Goal: Task Accomplishment & Management: Complete application form

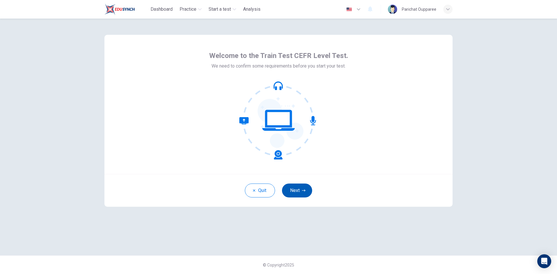
click at [307, 190] on button "Next" at bounding box center [297, 191] width 30 height 14
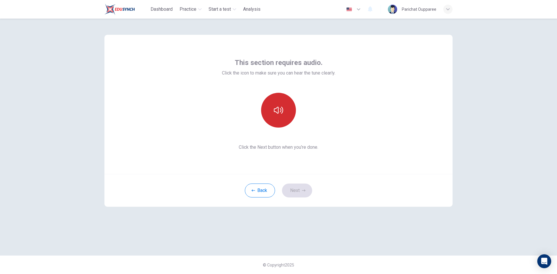
click at [278, 113] on icon "button" at bounding box center [278, 110] width 9 height 9
click at [282, 111] on icon "button" at bounding box center [278, 110] width 9 height 9
click at [281, 111] on icon "button" at bounding box center [278, 110] width 9 height 9
click at [300, 190] on button "Next" at bounding box center [297, 191] width 30 height 14
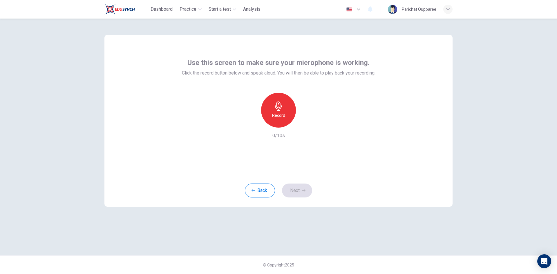
click at [284, 110] on div "Record" at bounding box center [278, 110] width 35 height 35
click at [303, 191] on icon "button" at bounding box center [303, 190] width 3 height 3
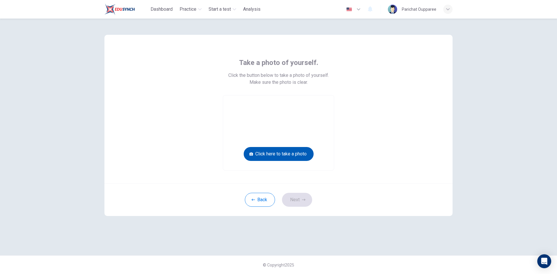
click at [286, 154] on button "Click here to take a photo" at bounding box center [279, 154] width 70 height 14
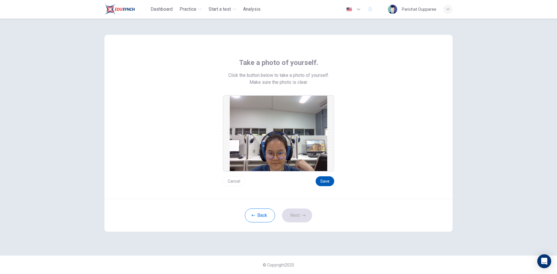
click at [329, 182] on button "Save" at bounding box center [325, 181] width 19 height 10
click at [304, 215] on icon "button" at bounding box center [303, 215] width 3 height 3
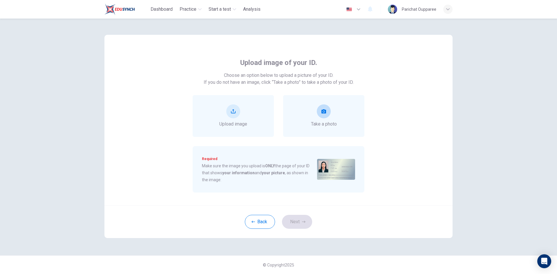
click at [322, 111] on icon "take photo" at bounding box center [324, 111] width 5 height 4
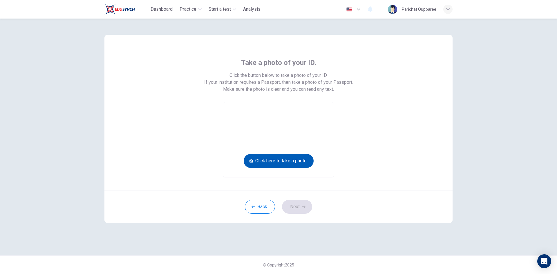
click at [293, 159] on button "Click here to take a photo" at bounding box center [279, 161] width 70 height 14
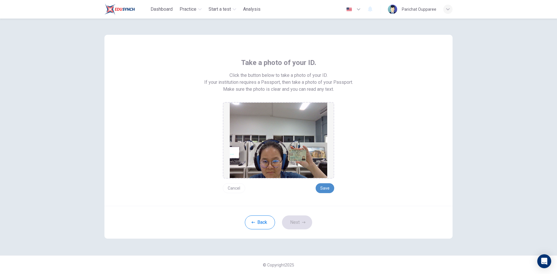
click at [324, 189] on button "Save" at bounding box center [325, 188] width 19 height 10
click at [307, 224] on button "Next" at bounding box center [297, 223] width 30 height 14
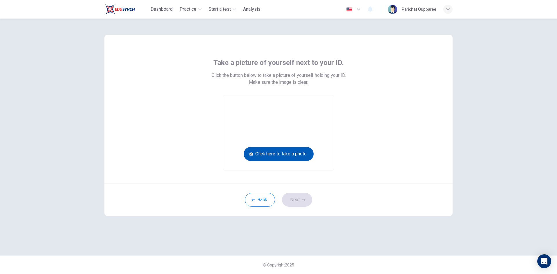
click at [299, 154] on button "Click here to take a photo" at bounding box center [279, 154] width 70 height 14
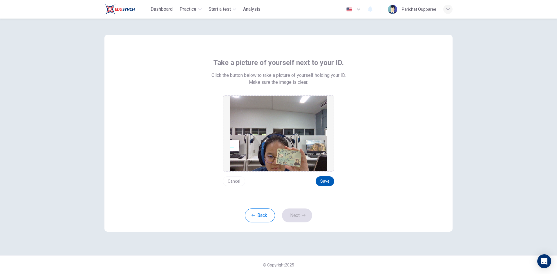
click at [330, 183] on button "Save" at bounding box center [325, 181] width 19 height 10
click at [300, 216] on button "Next" at bounding box center [297, 216] width 30 height 14
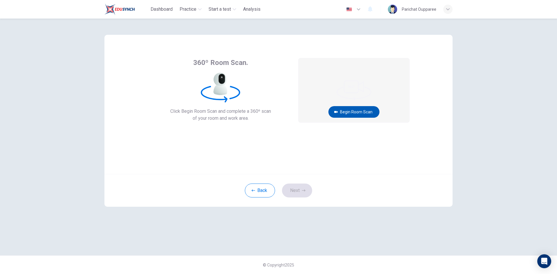
click at [352, 111] on button "Begin Room Scan" at bounding box center [354, 112] width 51 height 12
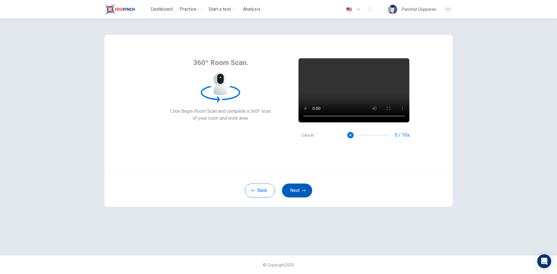
click at [300, 187] on button "Next" at bounding box center [297, 191] width 30 height 14
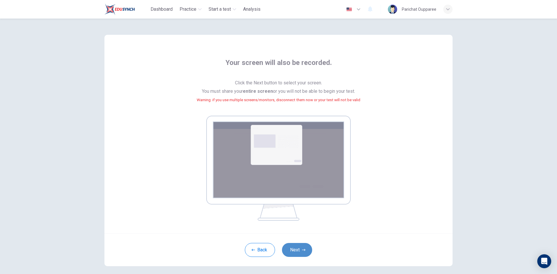
click at [294, 252] on button "Next" at bounding box center [297, 250] width 30 height 14
click at [292, 252] on button "Next" at bounding box center [297, 250] width 30 height 14
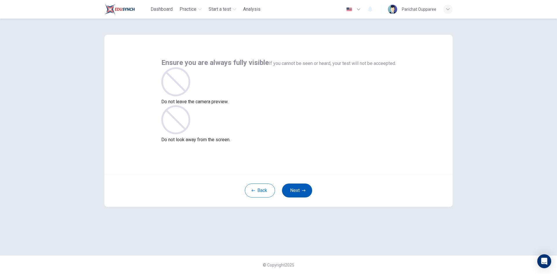
click at [302, 193] on button "Next" at bounding box center [297, 191] width 30 height 14
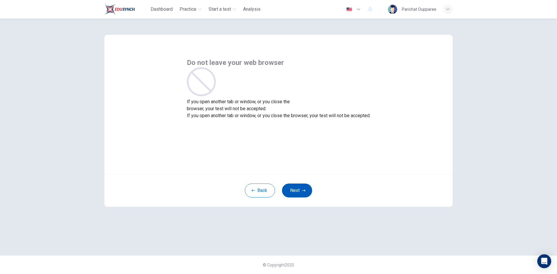
click at [302, 193] on button "Next" at bounding box center [297, 191] width 30 height 14
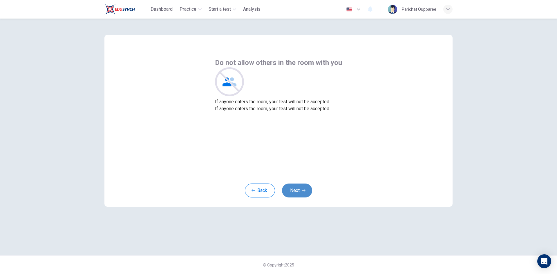
click at [302, 193] on button "Next" at bounding box center [297, 191] width 30 height 14
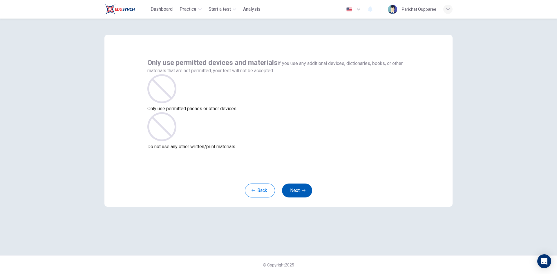
click at [302, 193] on button "Next" at bounding box center [297, 191] width 30 height 14
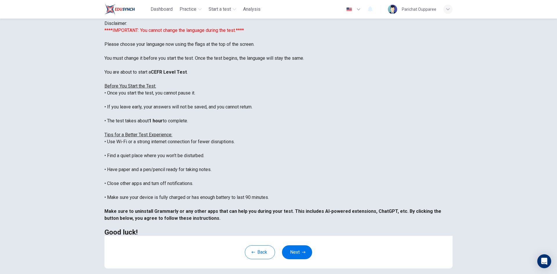
scroll to position [29, 0]
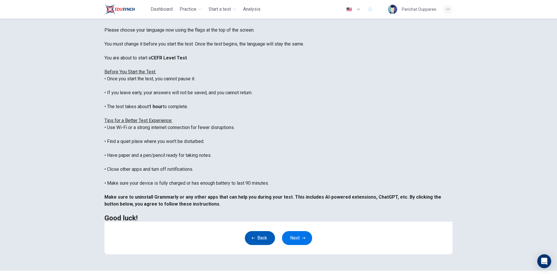
click at [258, 241] on button "Back" at bounding box center [260, 238] width 30 height 14
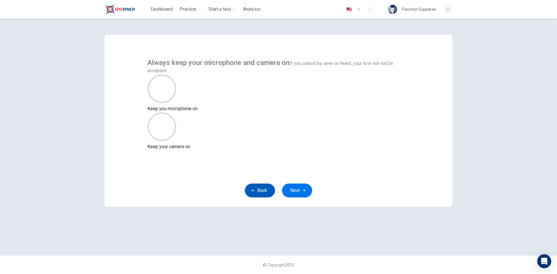
scroll to position [0, 0]
click at [258, 188] on button "Back" at bounding box center [260, 191] width 30 height 14
click at [254, 188] on button "Back" at bounding box center [260, 191] width 30 height 14
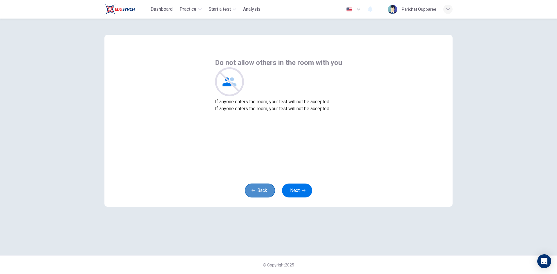
click at [264, 190] on button "Back" at bounding box center [260, 191] width 30 height 14
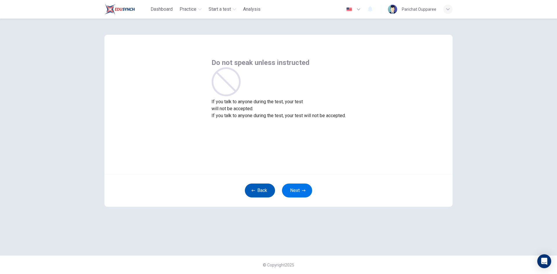
click at [256, 194] on button "Back" at bounding box center [260, 191] width 30 height 14
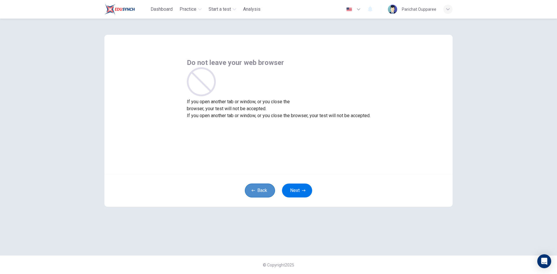
click at [256, 194] on button "Back" at bounding box center [260, 191] width 30 height 14
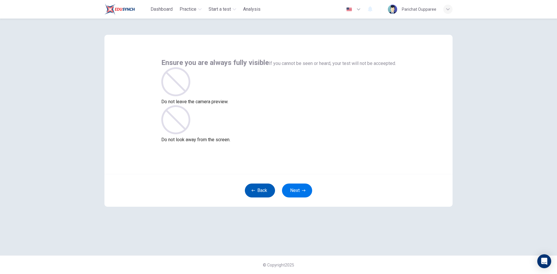
click at [256, 194] on button "Back" at bounding box center [260, 191] width 30 height 14
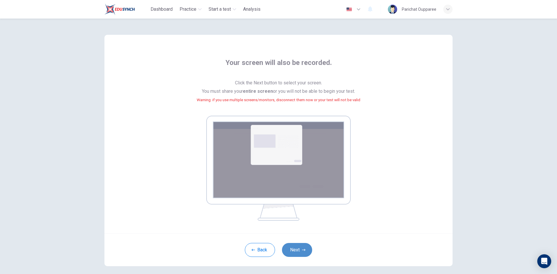
click at [297, 249] on button "Next" at bounding box center [297, 250] width 30 height 14
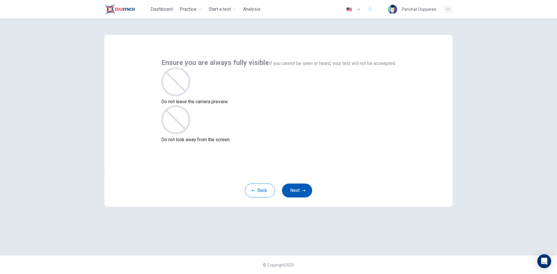
click at [293, 192] on button "Next" at bounding box center [297, 191] width 30 height 14
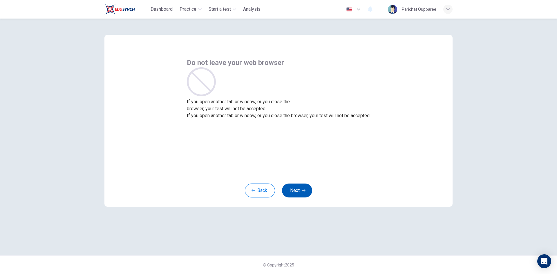
click at [306, 186] on button "Next" at bounding box center [297, 191] width 30 height 14
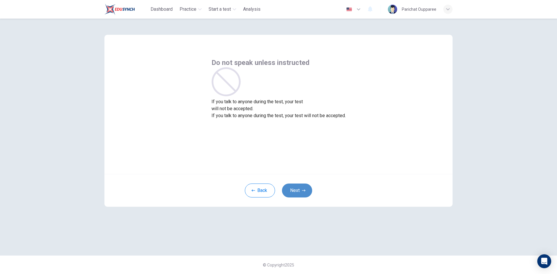
click at [306, 186] on button "Next" at bounding box center [297, 191] width 30 height 14
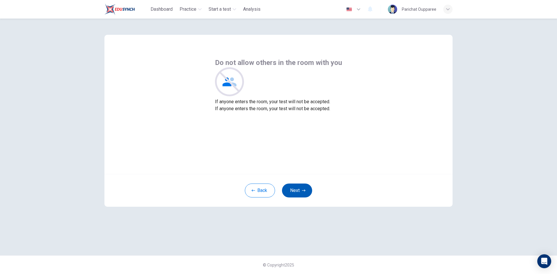
click at [306, 186] on button "Next" at bounding box center [297, 191] width 30 height 14
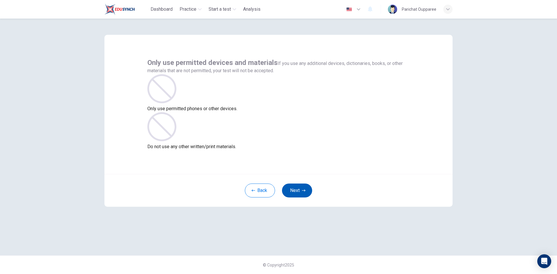
click at [306, 186] on button "Next" at bounding box center [297, 191] width 30 height 14
click at [301, 191] on button "Next" at bounding box center [297, 191] width 30 height 14
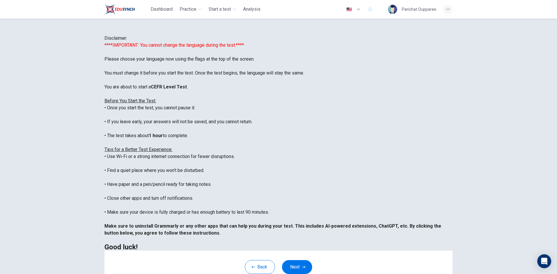
drag, startPoint x: 445, startPoint y: 190, endPoint x: 424, endPoint y: 224, distance: 40.2
click at [445, 190] on div "Disclaimer: ****IMPORTANT: You cannot change the language during the test.**** …" at bounding box center [278, 143] width 348 height 216
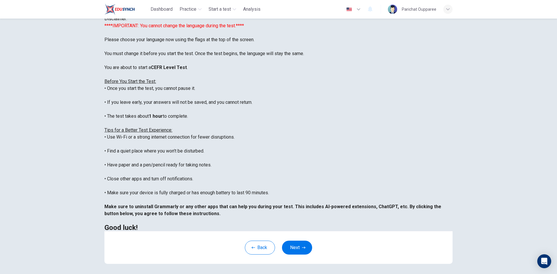
scroll to position [55, 0]
click at [297, 251] on button "Next" at bounding box center [297, 248] width 30 height 14
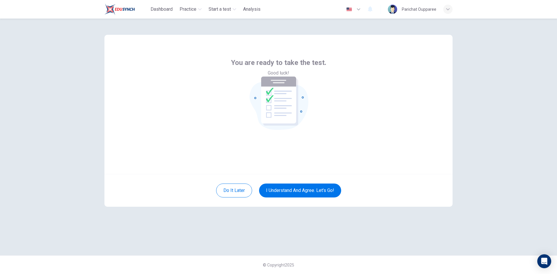
scroll to position [0, 0]
click at [331, 193] on button "I understand and agree. Let’s go!" at bounding box center [300, 191] width 82 height 14
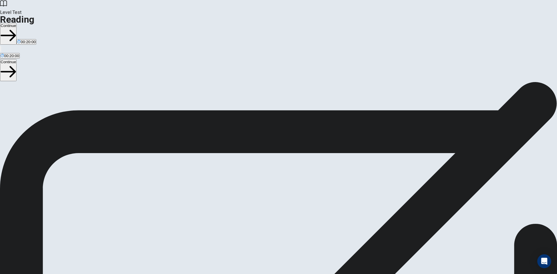
click at [17, 23] on button "Continue" at bounding box center [8, 34] width 17 height 22
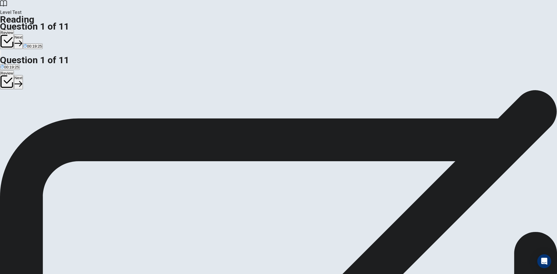
scroll to position [87, 0]
click at [22, 39] on icon "button" at bounding box center [19, 43] width 8 height 8
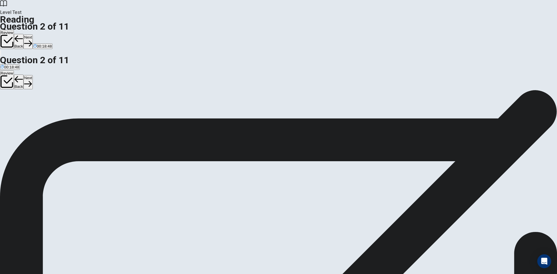
click at [33, 35] on button "Next" at bounding box center [28, 42] width 9 height 14
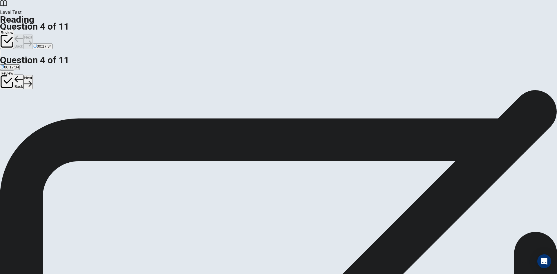
scroll to position [93, 0]
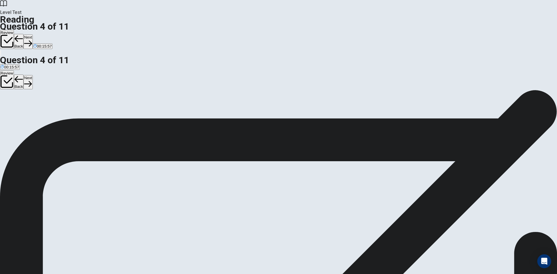
scroll to position [179, 0]
click at [33, 35] on button "Next" at bounding box center [28, 42] width 9 height 14
click at [32, 39] on icon "button" at bounding box center [28, 43] width 8 height 8
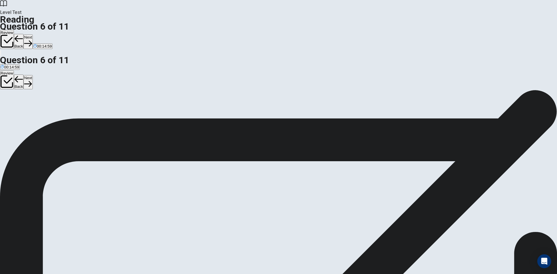
click at [32, 39] on icon "button" at bounding box center [28, 43] width 8 height 8
click at [33, 35] on button "Next" at bounding box center [28, 42] width 9 height 14
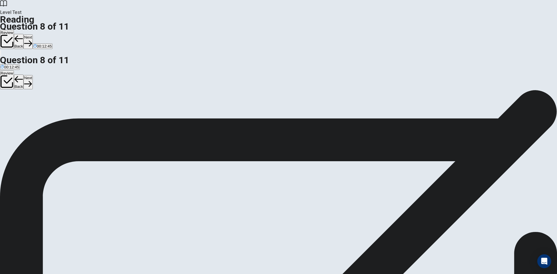
scroll to position [158, 0]
click at [33, 35] on button "Next" at bounding box center [28, 42] width 9 height 14
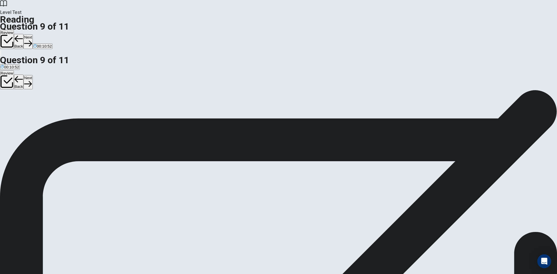
click at [33, 35] on button "Next" at bounding box center [28, 42] width 9 height 14
drag, startPoint x: 172, startPoint y: 146, endPoint x: 288, endPoint y: 145, distance: 116.7
drag, startPoint x: 167, startPoint y: 148, endPoint x: 273, endPoint y: 169, distance: 108.5
drag, startPoint x: 170, startPoint y: 152, endPoint x: 282, endPoint y: 193, distance: 119.2
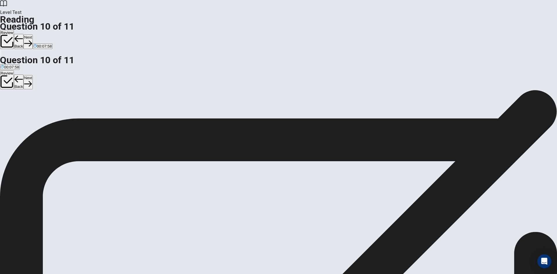
click at [33, 35] on button "Next" at bounding box center [28, 42] width 9 height 14
drag, startPoint x: 170, startPoint y: 134, endPoint x: 276, endPoint y: 136, distance: 106.5
drag, startPoint x: 165, startPoint y: 132, endPoint x: 259, endPoint y: 156, distance: 96.7
drag, startPoint x: 174, startPoint y: 133, endPoint x: 384, endPoint y: 135, distance: 210.4
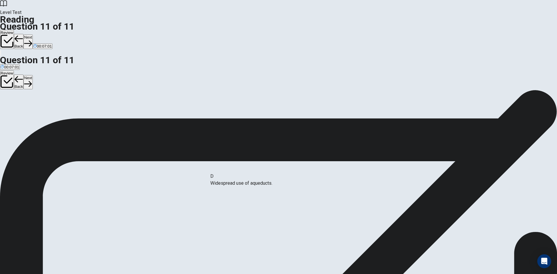
drag, startPoint x: 165, startPoint y: 136, endPoint x: 263, endPoint y: 191, distance: 111.6
drag, startPoint x: 176, startPoint y: 163, endPoint x: 393, endPoint y: 167, distance: 217.1
click at [33, 35] on button "Next" at bounding box center [28, 42] width 9 height 14
click at [14, 30] on button "Review" at bounding box center [7, 39] width 14 height 19
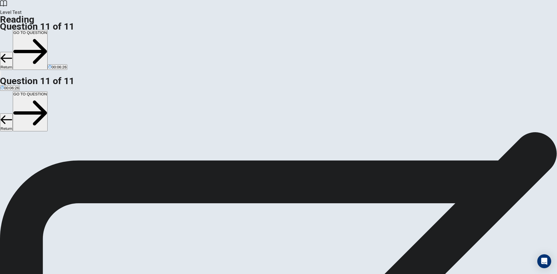
scroll to position [34, 0]
click at [48, 30] on button "GO TO QUESTION" at bounding box center [30, 50] width 35 height 40
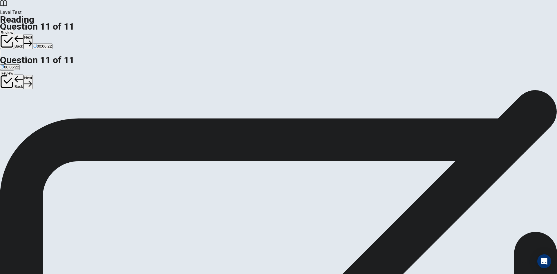
click at [24, 34] on button "Back" at bounding box center [19, 41] width 10 height 15
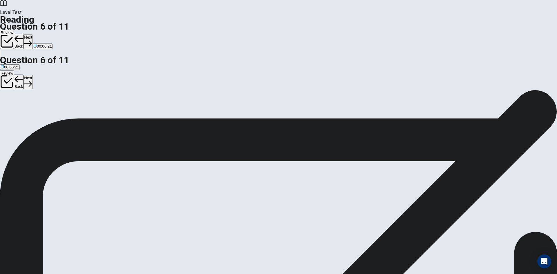
click at [24, 34] on button "Back" at bounding box center [19, 41] width 10 height 15
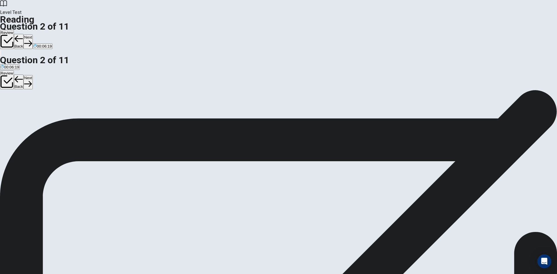
click at [24, 34] on button "Back" at bounding box center [19, 41] width 10 height 15
click at [23, 35] on button "Next" at bounding box center [18, 42] width 9 height 14
click at [33, 35] on button "Next" at bounding box center [28, 42] width 9 height 14
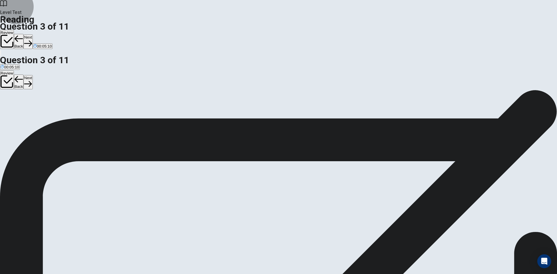
click at [33, 35] on button "Next" at bounding box center [28, 42] width 9 height 14
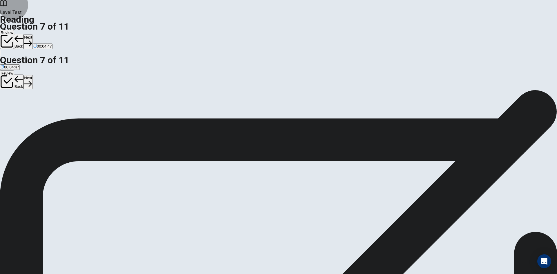
click at [33, 35] on button "Next" at bounding box center [28, 42] width 9 height 14
click at [24, 34] on button "Back" at bounding box center [19, 41] width 10 height 15
click at [33, 35] on button "Next" at bounding box center [28, 42] width 9 height 14
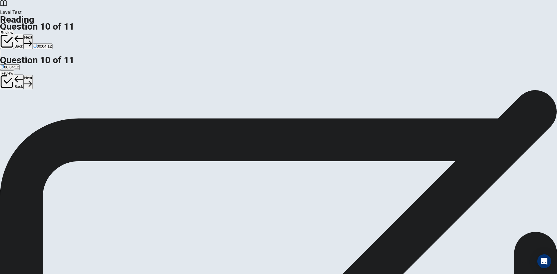
scroll to position [0, 0]
click at [32, 39] on icon "button" at bounding box center [28, 43] width 8 height 8
click at [24, 34] on button "Back" at bounding box center [19, 41] width 10 height 15
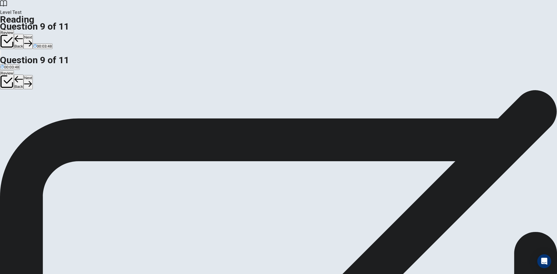
click at [33, 35] on button "Next" at bounding box center [28, 42] width 9 height 14
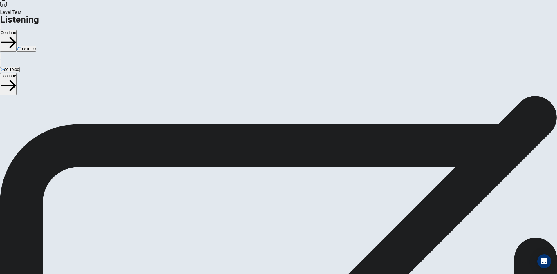
scroll to position [0, 0]
click at [17, 30] on button "Continue" at bounding box center [8, 41] width 17 height 22
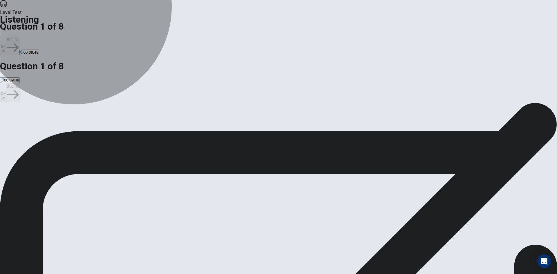
click at [166, 122] on span "What to do with the used furniture" at bounding box center [137, 124] width 58 height 4
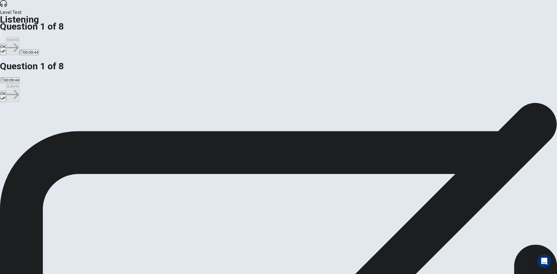
click at [6, 44] on button "Ok" at bounding box center [3, 49] width 6 height 11
click at [57, 122] on span "What to do with the new furniture" at bounding box center [29, 124] width 57 height 4
click at [166, 122] on span "What to do with the used furniture" at bounding box center [137, 124] width 58 height 4
click at [6, 44] on button "Ok" at bounding box center [3, 49] width 6 height 11
click at [19, 37] on button "Submit" at bounding box center [12, 46] width 13 height 18
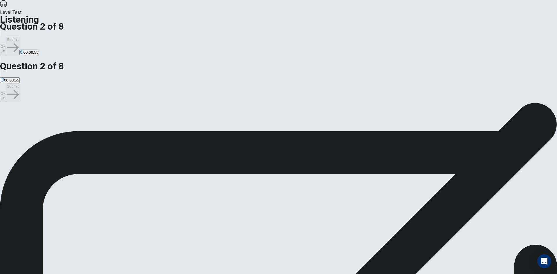
click at [290, 126] on span "The student must wait and give them a month's notice" at bounding box center [316, 124] width 92 height 4
click at [6, 44] on button "Ok" at bounding box center [3, 49] width 6 height 11
click at [19, 37] on button "Submit" at bounding box center [12, 46] width 13 height 18
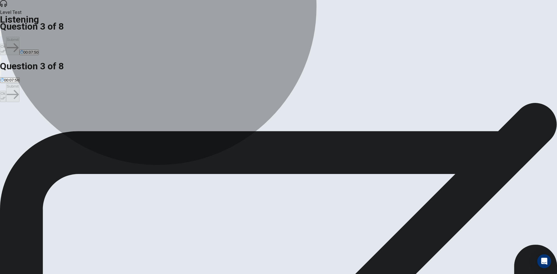
click at [351, 126] on span "The staff member suggests that the student writes a paper for the school newspa…" at bounding box center [422, 124] width 144 height 4
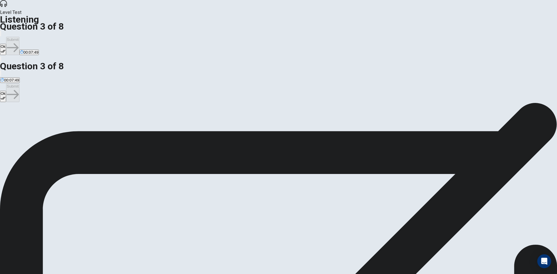
click at [6, 44] on button "Ok" at bounding box center [3, 49] width 6 height 11
click at [19, 37] on button "Submit" at bounding box center [12, 46] width 13 height 18
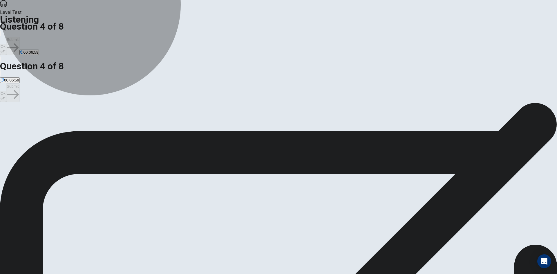
click at [260, 125] on span "So the student can be aware of what is happening at any time" at bounding box center [207, 124] width 106 height 4
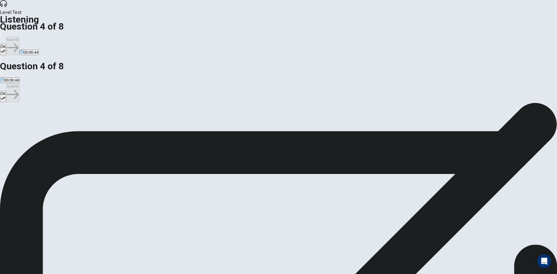
click at [261, 126] on span "All options are correct" at bounding box center [279, 124] width 37 height 4
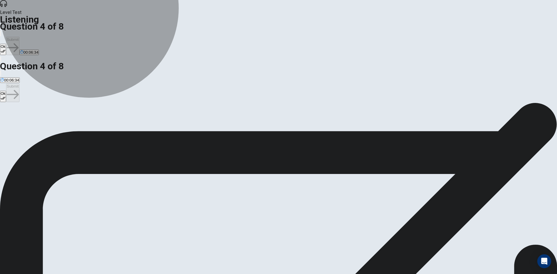
click at [260, 126] on span "So the student can be aware of what is happening at any time" at bounding box center [207, 124] width 106 height 4
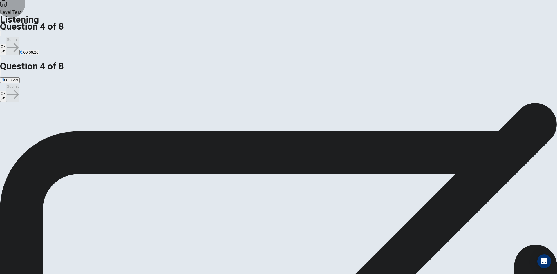
click at [6, 44] on button "Ok" at bounding box center [3, 49] width 6 height 11
click at [260, 127] on button "D All options are correct" at bounding box center [279, 122] width 39 height 10
click at [6, 44] on button "Ok" at bounding box center [3, 49] width 6 height 11
click at [19, 37] on button "Submit" at bounding box center [12, 46] width 13 height 18
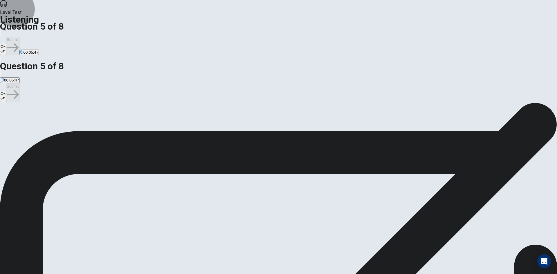
click at [6, 44] on button "Ok" at bounding box center [3, 49] width 6 height 11
click at [19, 37] on button "Submit" at bounding box center [12, 46] width 13 height 18
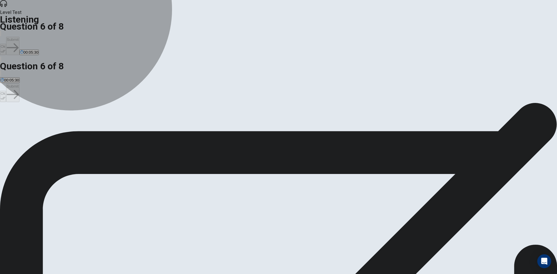
click at [17, 117] on button "A Positively" at bounding box center [8, 122] width 17 height 10
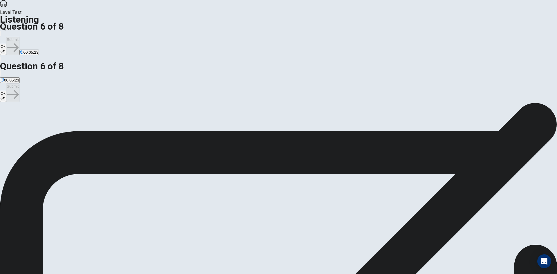
click at [6, 49] on icon "button" at bounding box center [3, 51] width 5 height 5
click at [19, 37] on button "Submit" at bounding box center [12, 46] width 13 height 18
click at [132, 126] on span "Give it to the school" at bounding box center [115, 124] width 34 height 4
click at [6, 44] on button "Ok" at bounding box center [3, 49] width 6 height 11
click at [19, 37] on button "Submit" at bounding box center [12, 46] width 13 height 18
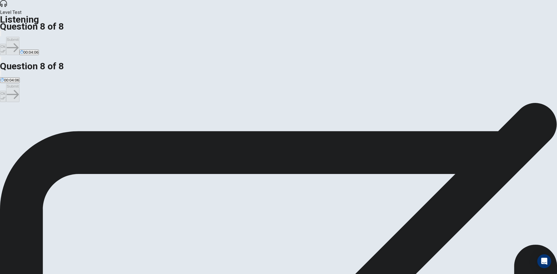
click at [44, 122] on span "He wants to stay updated" at bounding box center [23, 124] width 44 height 4
click at [6, 44] on button "Ok" at bounding box center [3, 49] width 6 height 11
click at [19, 37] on button "Submit" at bounding box center [12, 46] width 13 height 18
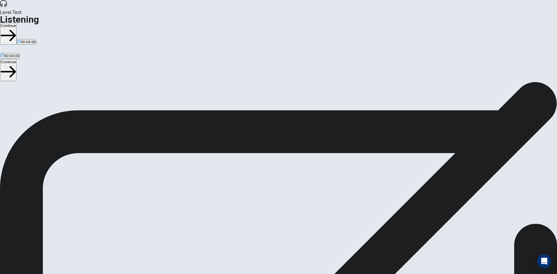
click at [17, 23] on button "Continue" at bounding box center [8, 34] width 17 height 22
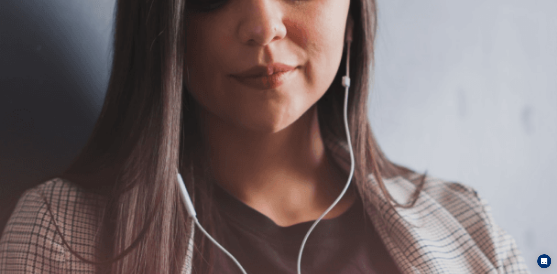
click at [17, 30] on button "Continue" at bounding box center [8, 41] width 17 height 22
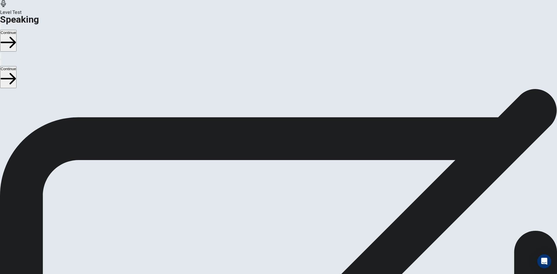
click at [272, 205] on button "Play Audio" at bounding box center [271, 208] width 1 height 6
click at [270, 209] on icon "Record Again" at bounding box center [270, 209] width 0 height 0
click at [289, 188] on div "Stop Recording" at bounding box center [278, 225] width 21 height 74
click at [272, 205] on button "Play Audio" at bounding box center [271, 208] width 1 height 6
click at [270, 209] on icon "Record Again" at bounding box center [270, 209] width 0 height 0
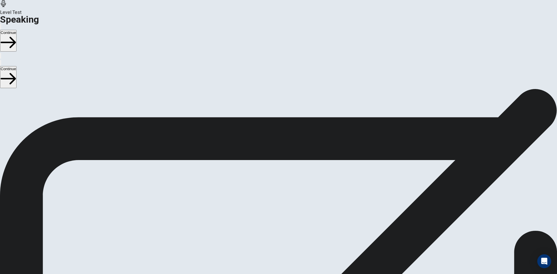
click at [286, 225] on icon at bounding box center [278, 235] width 15 height 21
click at [278, 209] on icon "Play Audio" at bounding box center [275, 212] width 6 height 7
click at [270, 209] on icon "Record Again" at bounding box center [270, 209] width 0 height 0
click at [289, 188] on div "Stop Recording" at bounding box center [278, 225] width 21 height 74
click at [272, 205] on button "Play Audio" at bounding box center [271, 208] width 1 height 6
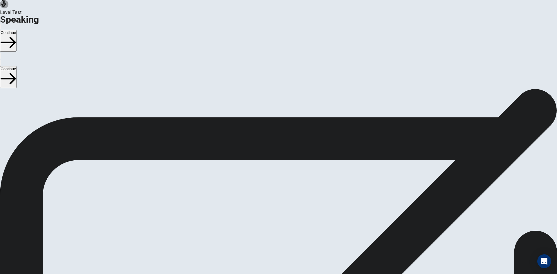
click at [270, 209] on icon "Record Again" at bounding box center [270, 209] width 0 height 0
click at [289, 248] on span "Stop Recording" at bounding box center [278, 254] width 21 height 12
click at [278, 209] on icon "Play Audio" at bounding box center [275, 212] width 6 height 7
click at [270, 209] on icon "Record Again" at bounding box center [270, 209] width 0 height 0
click at [289, 188] on div "Stop Recording" at bounding box center [278, 225] width 21 height 74
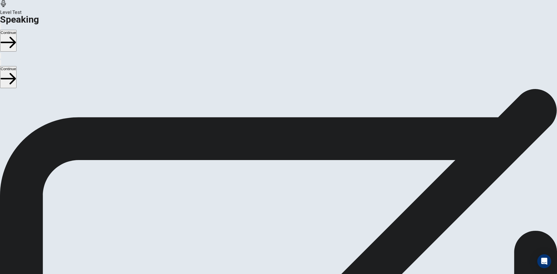
click at [278, 209] on icon "Play Audio" at bounding box center [275, 212] width 6 height 7
click at [271, 205] on button "Record Again" at bounding box center [270, 208] width 1 height 6
click at [289, 188] on div "Stop Recording" at bounding box center [278, 225] width 21 height 74
click at [272, 209] on icon "Play Audio" at bounding box center [272, 209] width 0 height 0
click at [270, 209] on icon "Record Again" at bounding box center [270, 209] width 0 height 0
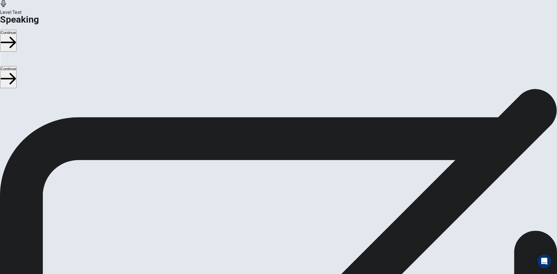
click at [289, 188] on div "Stop Recording" at bounding box center [278, 225] width 21 height 74
click at [272, 205] on button "Play Audio" at bounding box center [271, 208] width 1 height 6
click at [277, 209] on icon "Record Again" at bounding box center [273, 212] width 7 height 7
click at [289, 248] on span "Stop Recording" at bounding box center [278, 254] width 21 height 12
click at [277, 209] on icon "Record Again" at bounding box center [273, 212] width 7 height 7
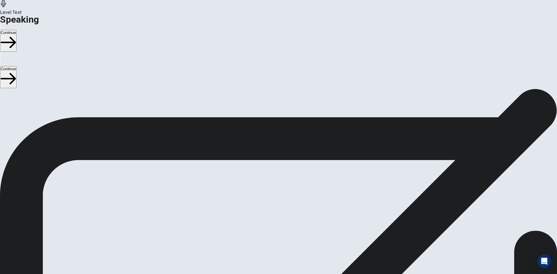
click at [289, 188] on div "Stop Recording" at bounding box center [278, 225] width 21 height 74
click at [271, 205] on button "Record Again" at bounding box center [270, 208] width 1 height 6
click at [289, 248] on span "Stop Recording" at bounding box center [278, 254] width 21 height 12
click at [277, 209] on icon "Record Again" at bounding box center [273, 212] width 7 height 7
click at [289, 248] on span "Stop Recording" at bounding box center [278, 254] width 21 height 12
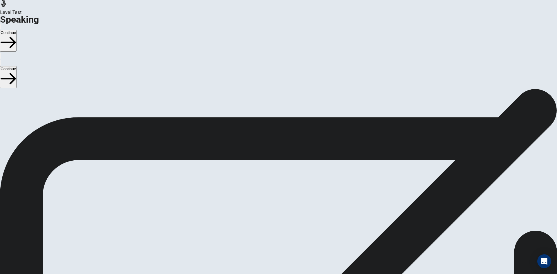
click at [271, 205] on button "Record Again" at bounding box center [270, 208] width 1 height 6
click at [289, 188] on div "Stop Recording" at bounding box center [278, 225] width 21 height 74
click at [270, 209] on icon "Record Again" at bounding box center [270, 209] width 0 height 0
click at [289, 248] on span "Stop Recording" at bounding box center [278, 254] width 21 height 12
click at [270, 209] on icon "Record Again" at bounding box center [270, 209] width 0 height 0
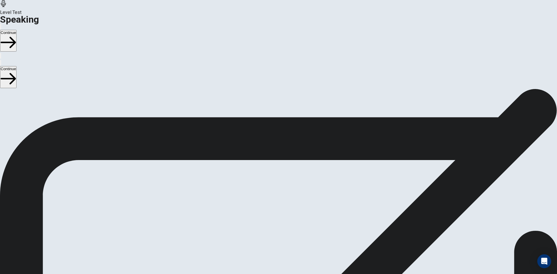
click at [289, 248] on span "Stop Recording" at bounding box center [278, 254] width 21 height 12
click at [271, 205] on button "Record Again" at bounding box center [270, 208] width 1 height 6
click at [289, 188] on div "Stop Recording" at bounding box center [278, 225] width 21 height 74
click at [272, 209] on icon "Play Audio" at bounding box center [272, 209] width 0 height 0
click at [270, 209] on icon "Record Again" at bounding box center [270, 209] width 0 height 0
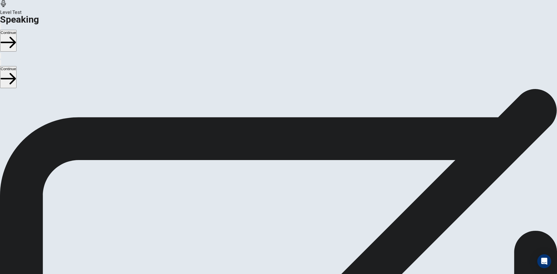
click at [289, 188] on div "Stop Recording" at bounding box center [278, 225] width 21 height 74
click at [272, 209] on icon "Play Audio" at bounding box center [272, 209] width 0 height 0
click at [17, 30] on button "Continue" at bounding box center [8, 41] width 17 height 22
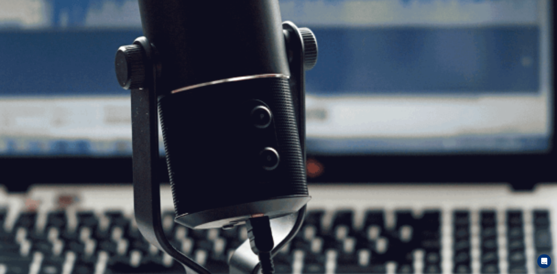
click at [17, 30] on button "Continue" at bounding box center [8, 41] width 17 height 22
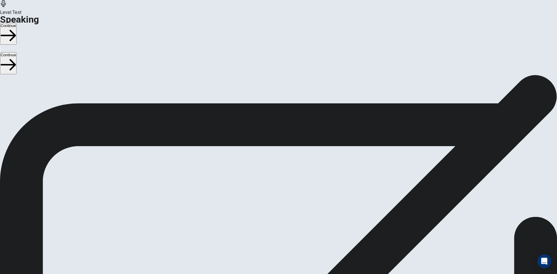
click at [17, 23] on button "Continue" at bounding box center [8, 34] width 17 height 22
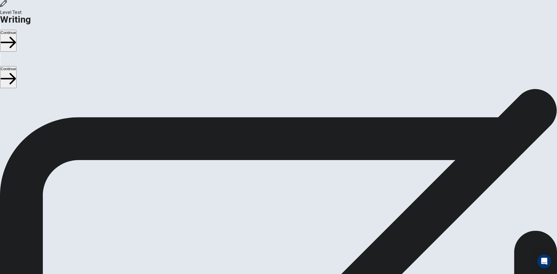
click at [17, 30] on button "Continue" at bounding box center [8, 41] width 17 height 22
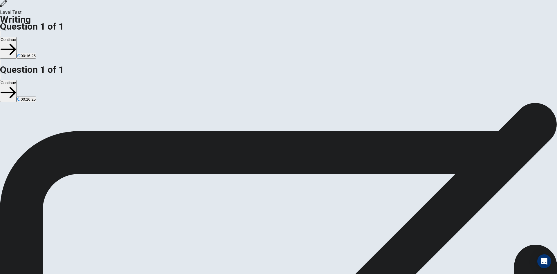
drag, startPoint x: 435, startPoint y: 79, endPoint x: 392, endPoint y: 80, distance: 43.0
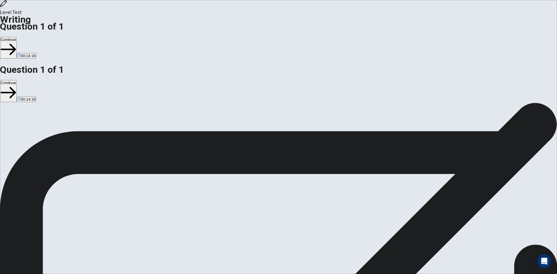
drag, startPoint x: 310, startPoint y: 115, endPoint x: 414, endPoint y: 106, distance: 103.7
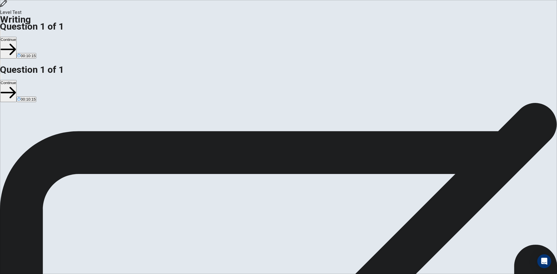
drag, startPoint x: 389, startPoint y: 113, endPoint x: 417, endPoint y: 112, distance: 27.9
drag, startPoint x: 298, startPoint y: 140, endPoint x: 291, endPoint y: 140, distance: 6.4
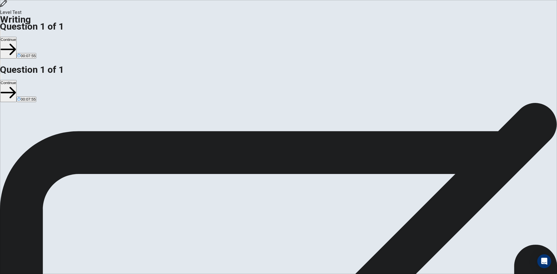
type textarea "**********"
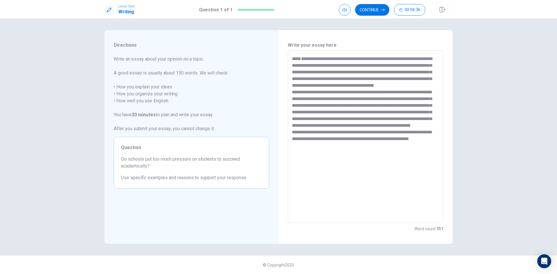
click at [327, 147] on textarea "**********" at bounding box center [365, 136] width 147 height 163
click at [365, 159] on textarea "**********" at bounding box center [365, 136] width 147 height 163
drag, startPoint x: 412, startPoint y: 160, endPoint x: 427, endPoint y: 166, distance: 15.8
click at [427, 166] on textarea at bounding box center [365, 136] width 147 height 163
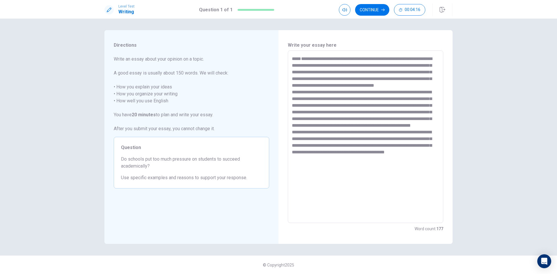
click at [393, 94] on textarea at bounding box center [365, 136] width 147 height 163
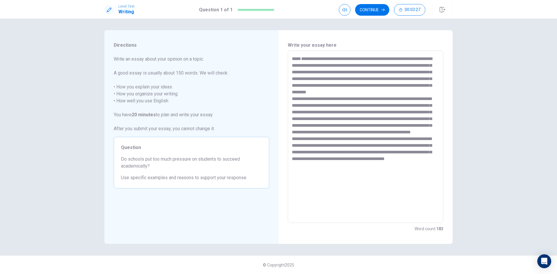
drag, startPoint x: 437, startPoint y: 91, endPoint x: 407, endPoint y: 93, distance: 30.3
click at [407, 93] on textarea at bounding box center [365, 136] width 147 height 163
click at [369, 179] on textarea at bounding box center [365, 136] width 147 height 163
drag, startPoint x: 342, startPoint y: 98, endPoint x: 293, endPoint y: 98, distance: 48.8
click at [293, 98] on textarea at bounding box center [365, 136] width 147 height 163
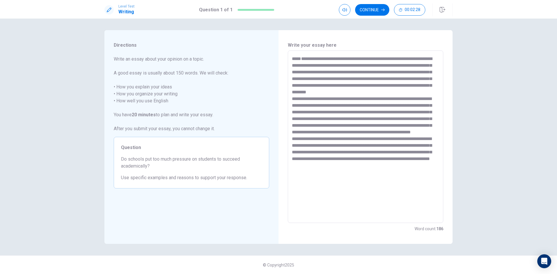
click at [400, 119] on textarea at bounding box center [365, 136] width 147 height 163
click at [420, 119] on textarea at bounding box center [365, 136] width 147 height 163
click at [292, 134] on textarea at bounding box center [365, 136] width 147 height 163
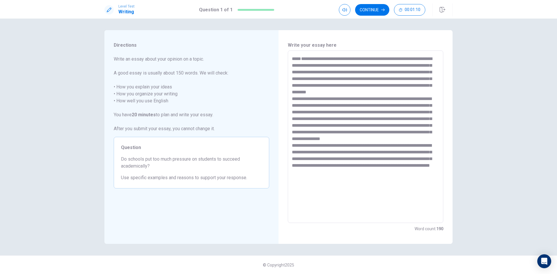
click at [356, 178] on textarea at bounding box center [365, 136] width 147 height 163
click at [385, 178] on textarea at bounding box center [365, 136] width 147 height 163
click at [518, 181] on div "Directions Write an essay about your opinion on a topic. A good essay is usuall…" at bounding box center [278, 147] width 557 height 256
click at [352, 181] on textarea at bounding box center [365, 136] width 147 height 163
type textarea "**********"
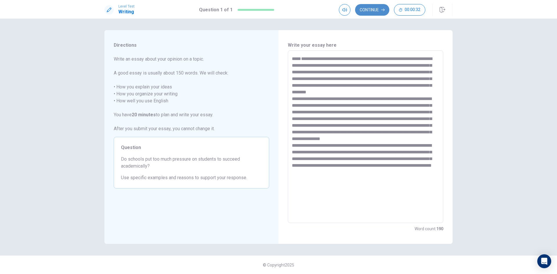
click at [373, 10] on button "Continue" at bounding box center [372, 10] width 34 height 12
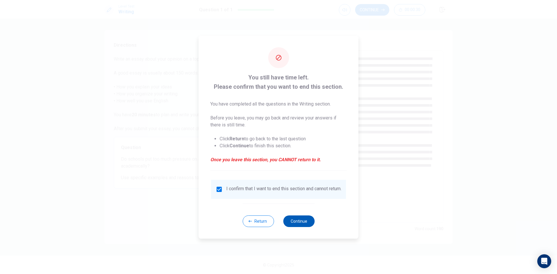
click at [302, 224] on button "Continue" at bounding box center [298, 222] width 31 height 12
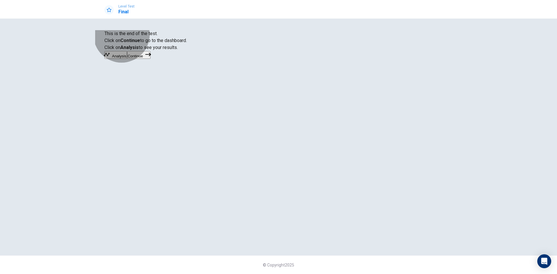
click at [127, 59] on button "Analysis" at bounding box center [115, 55] width 23 height 8
